Goal: Information Seeking & Learning: Learn about a topic

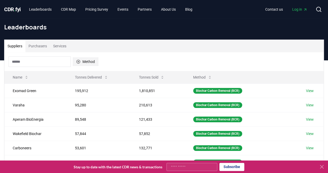
click at [90, 61] on button "Method" at bounding box center [85, 61] width 25 height 8
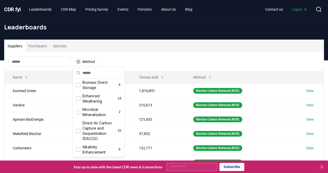
scroll to position [117, 0]
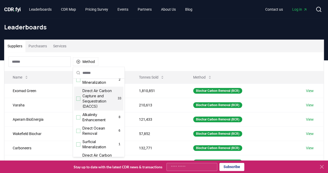
click at [80, 100] on div "Suggestions" at bounding box center [78, 98] width 4 height 4
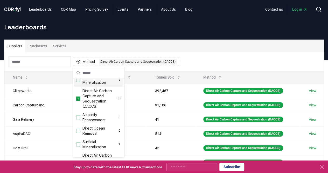
click at [210, 55] on div "Method 1 Direct Air Carbon Capture and Sequestration (DACCS)" at bounding box center [163, 61] width 319 height 19
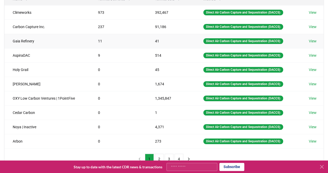
scroll to position [65, 0]
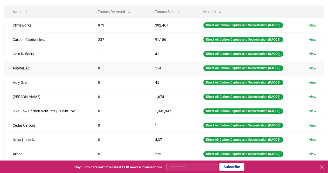
click at [105, 66] on td "9" at bounding box center [118, 68] width 57 height 14
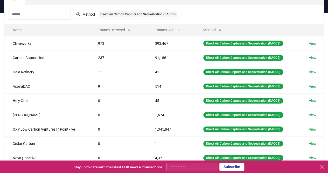
scroll to position [0, 0]
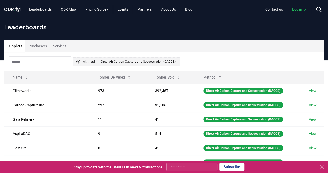
click at [125, 61] on div "Direct Air Carbon Capture and Sequestration (DACCS)" at bounding box center [138, 62] width 78 height 6
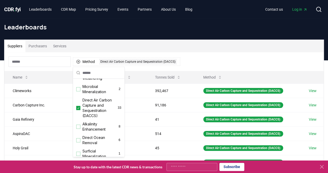
scroll to position [108, 0]
click at [165, 42] on div "Suppliers Purchasers Services" at bounding box center [163, 46] width 319 height 12
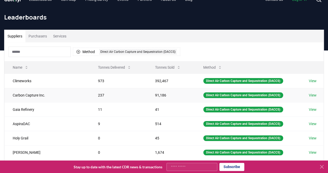
scroll to position [4, 0]
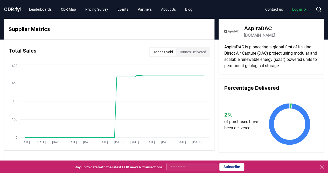
click at [191, 53] on button "Tonnes Delivered" at bounding box center [192, 52] width 33 height 8
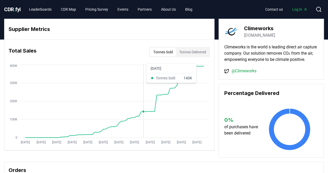
click at [144, 107] on icon "Jan 2019 Aug 2019 Mar 2020 Oct 2020 May 2021 Dec 2021 Jul 2022 Feb 2023 Sep 202…" at bounding box center [107, 104] width 206 height 83
click at [196, 53] on button "Tonnes Delivered" at bounding box center [192, 52] width 33 height 8
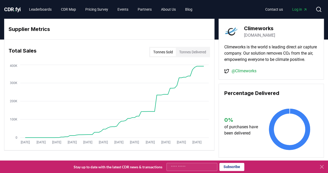
click at [192, 53] on button "Tonnes Delivered" at bounding box center [192, 52] width 33 height 8
